Goal: Find specific page/section: Find specific page/section

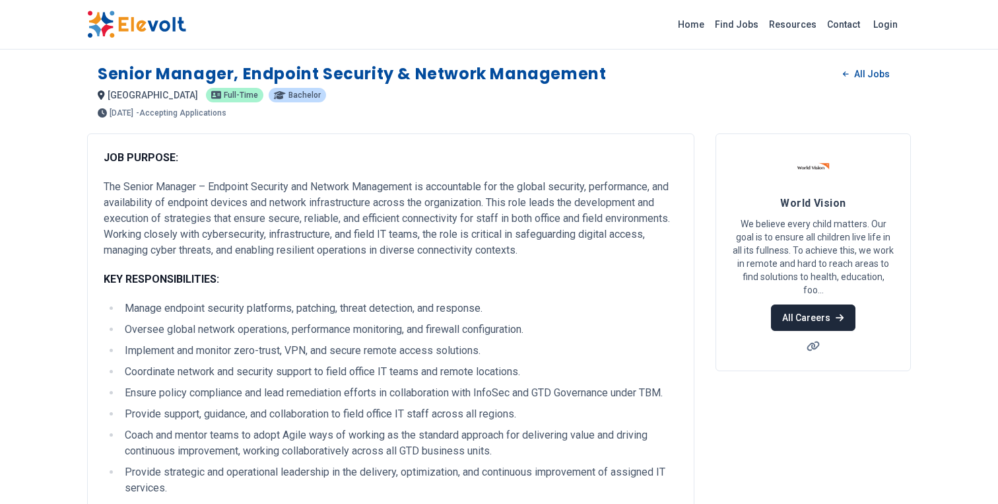
click at [802, 320] on link "All Careers" at bounding box center [813, 317] width 84 height 26
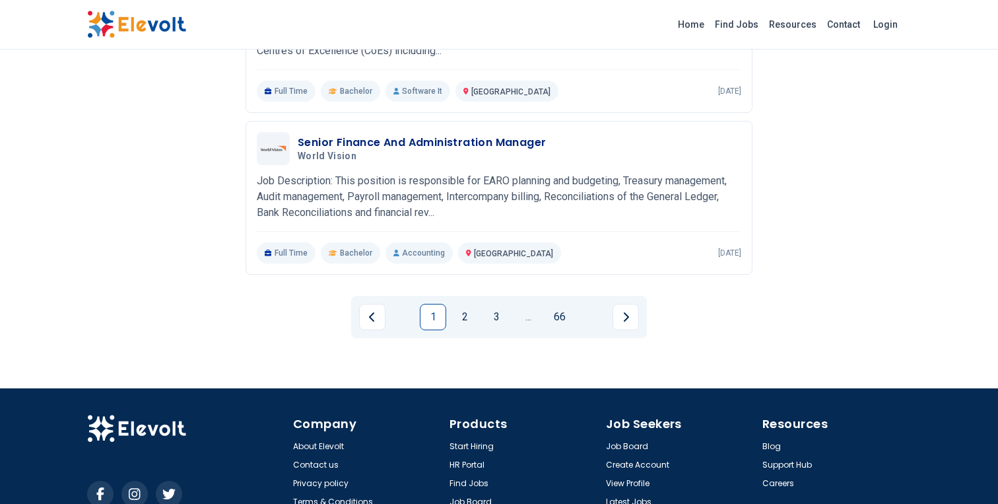
scroll to position [1626, 0]
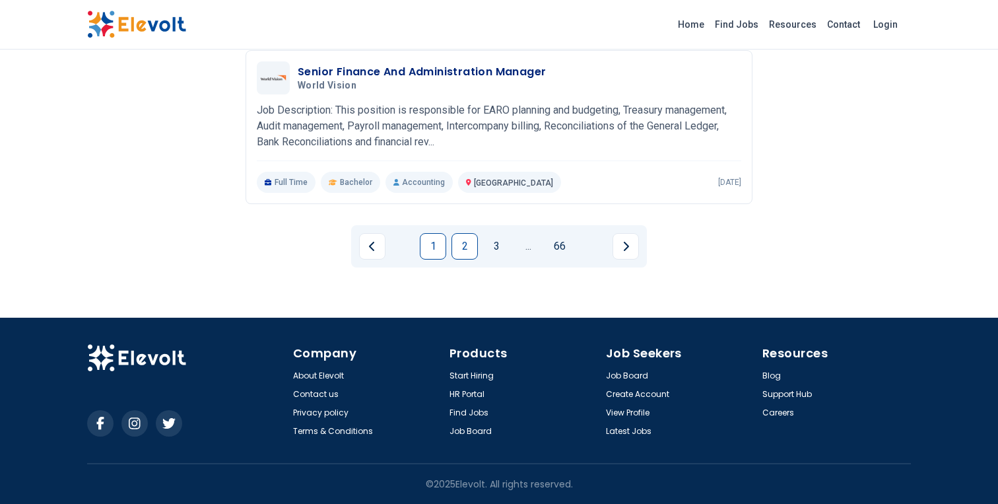
click at [466, 249] on link "2" at bounding box center [465, 246] width 26 height 26
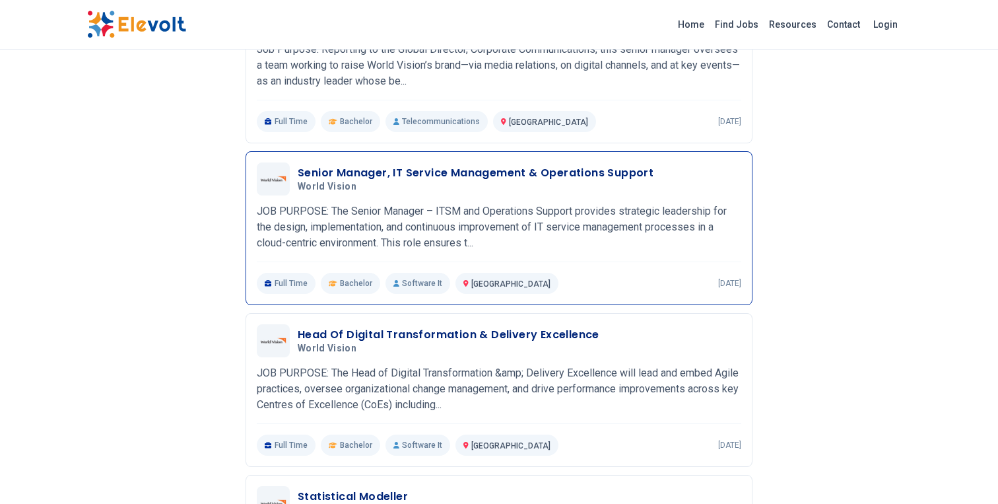
scroll to position [1043, 0]
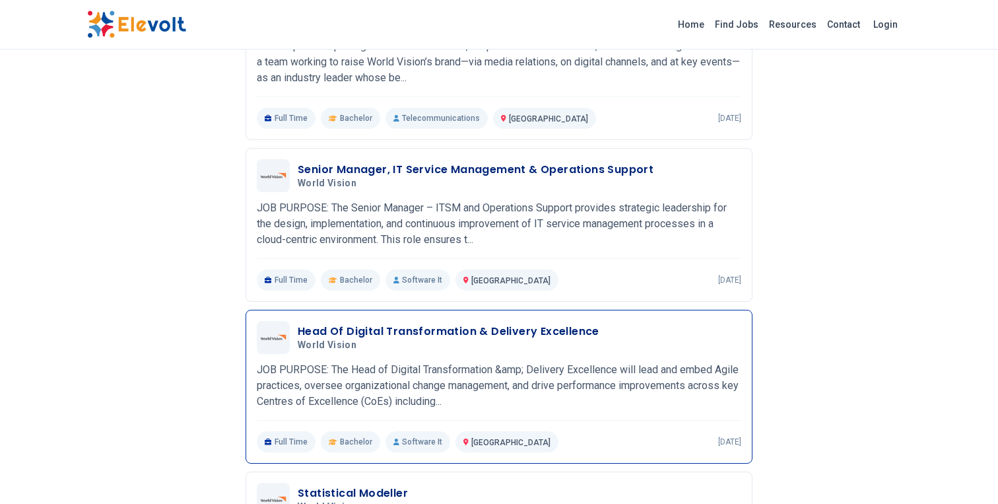
click at [453, 335] on h3 "Head Of Digital Transformation & Delivery Excellence" at bounding box center [449, 331] width 302 height 16
